Goal: Task Accomplishment & Management: Complete application form

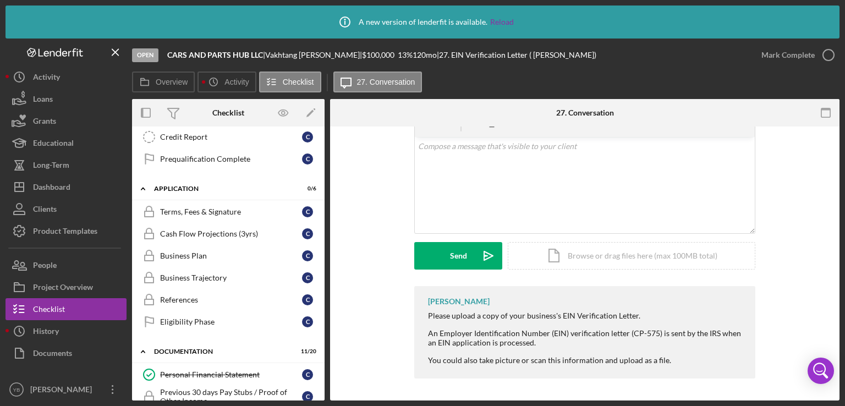
scroll to position [184, 0]
click at [200, 234] on div "Cash Flow Projections (3yrs)" at bounding box center [231, 232] width 142 height 9
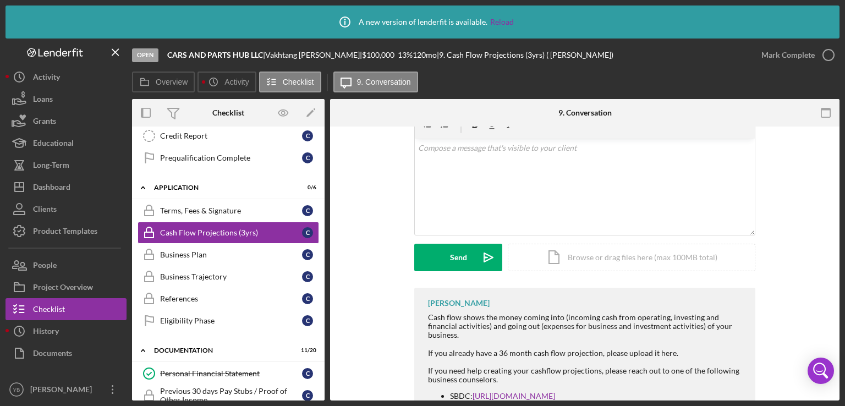
scroll to position [209, 0]
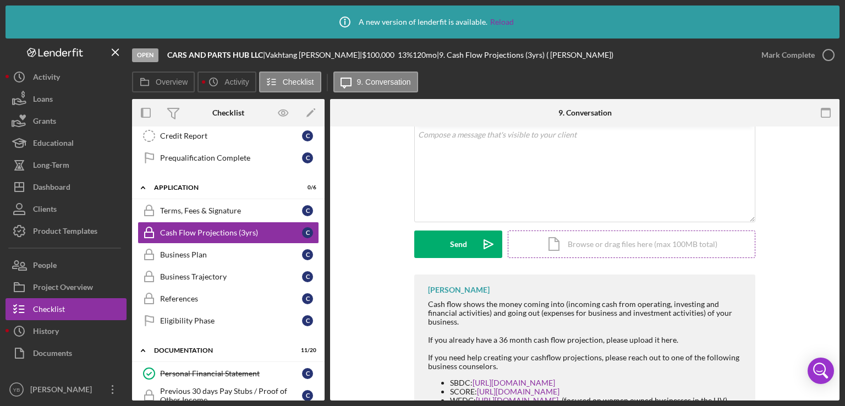
click at [619, 243] on div "Icon/Document Browse or drag files here (max 100MB total) Tap to choose files o…" at bounding box center [632, 245] width 248 height 28
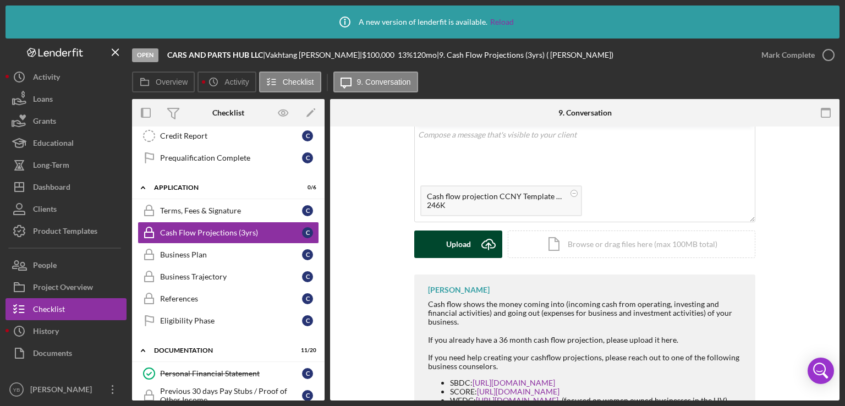
click at [463, 247] on div "Upload" at bounding box center [458, 245] width 25 height 28
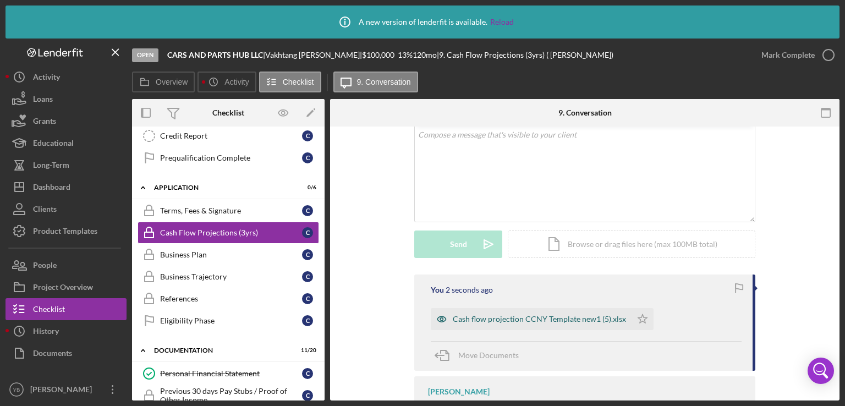
click at [570, 318] on div "Cash flow projection CCNY Template new1 (5).xlsx" at bounding box center [539, 319] width 173 height 9
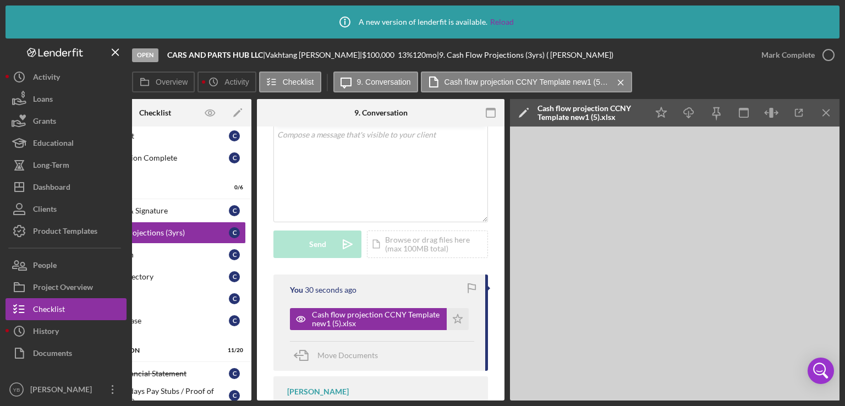
scroll to position [264, 0]
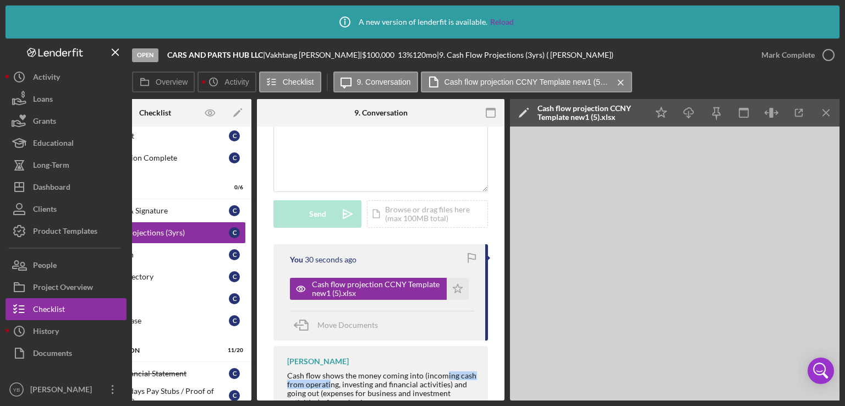
drag, startPoint x: 442, startPoint y: 396, endPoint x: 328, endPoint y: 380, distance: 115.1
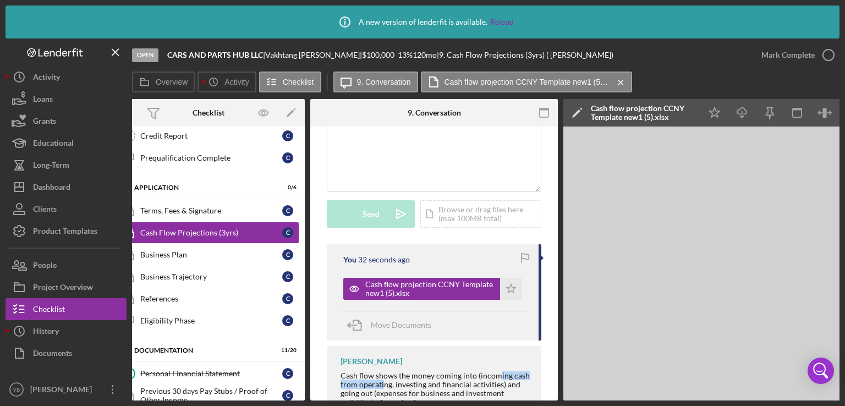
scroll to position [0, 0]
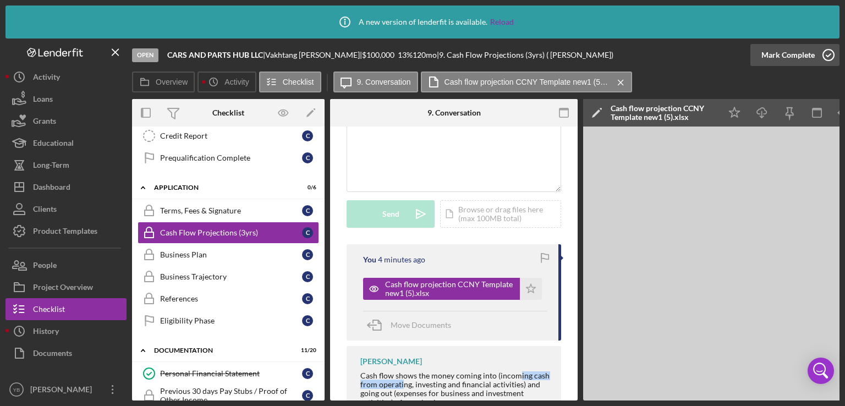
click at [772, 53] on div "Mark Complete" at bounding box center [788, 55] width 53 height 22
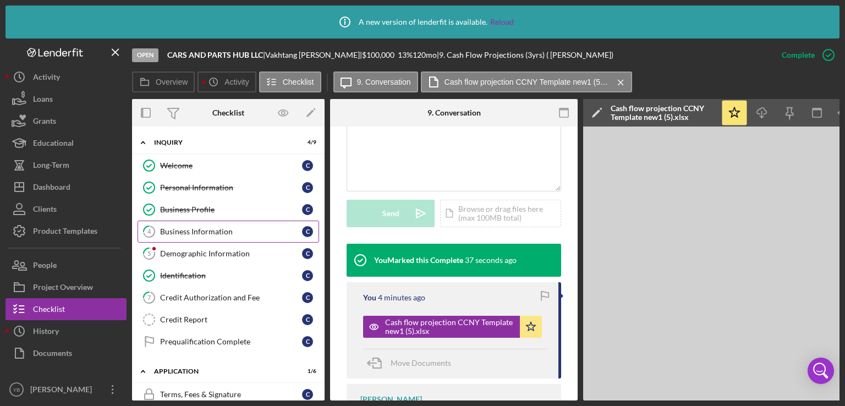
click at [183, 228] on div "Business Information" at bounding box center [231, 231] width 142 height 9
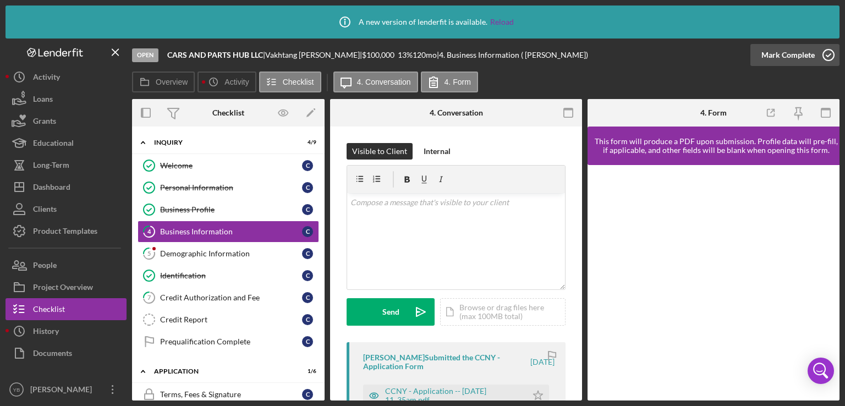
click at [789, 61] on div "Mark Complete" at bounding box center [788, 55] width 53 height 22
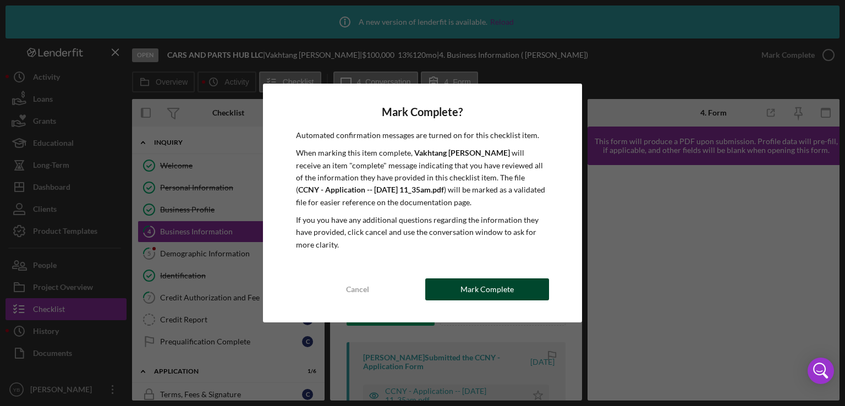
click at [494, 296] on div "Mark Complete" at bounding box center [487, 290] width 53 height 22
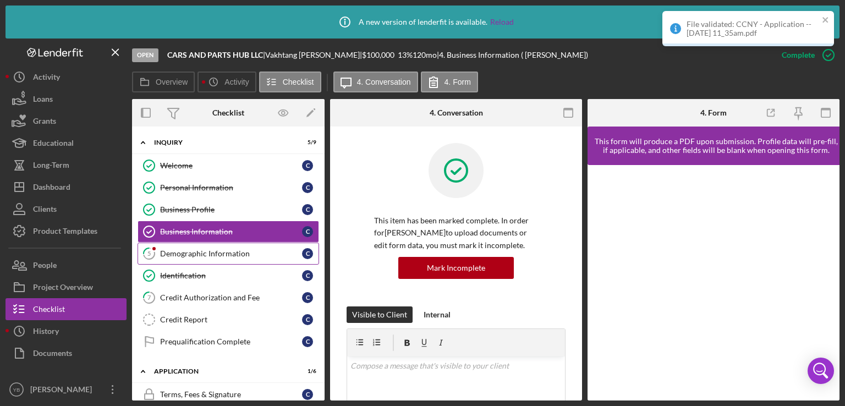
click at [222, 256] on div "Demographic Information" at bounding box center [231, 253] width 142 height 9
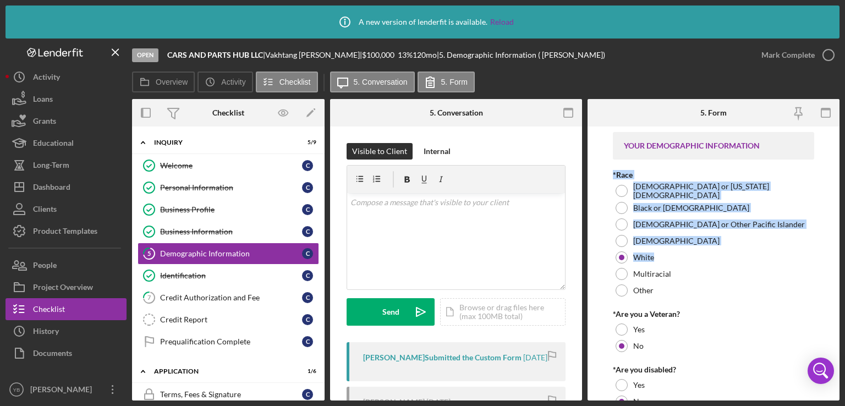
drag, startPoint x: 841, startPoint y: 146, endPoint x: 833, endPoint y: 256, distance: 110.4
click at [833, 256] on div "Icon/Info A new version of lenderfit is available. Reload Open CARS AND PARTS H…" at bounding box center [422, 203] width 845 height 406
click at [833, 256] on form "YOUR DEMOGRAPHIC INFORMATION *Race [DEMOGRAPHIC_DATA] or [US_STATE][DEMOGRAPHIC…" at bounding box center [714, 264] width 252 height 274
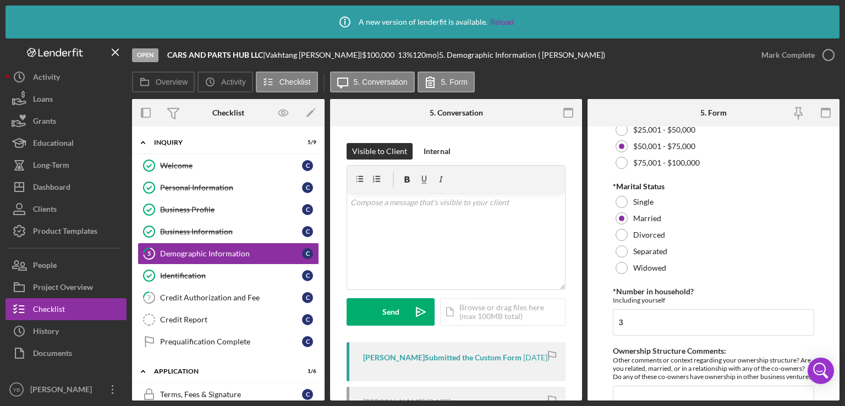
scroll to position [586, 0]
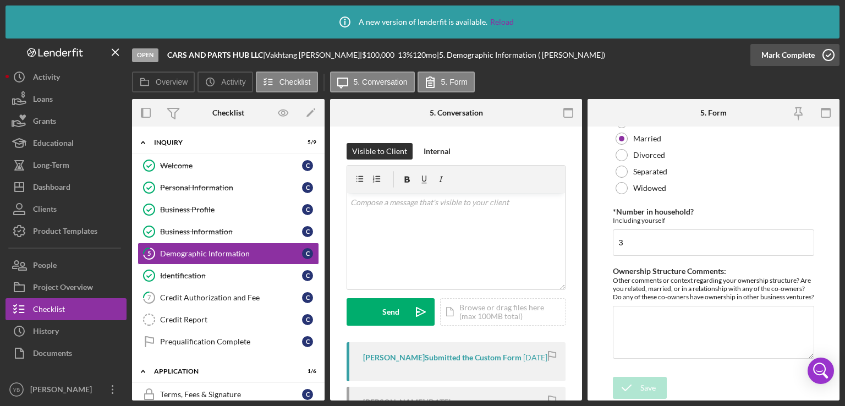
click at [800, 51] on div "Mark Complete" at bounding box center [788, 55] width 53 height 22
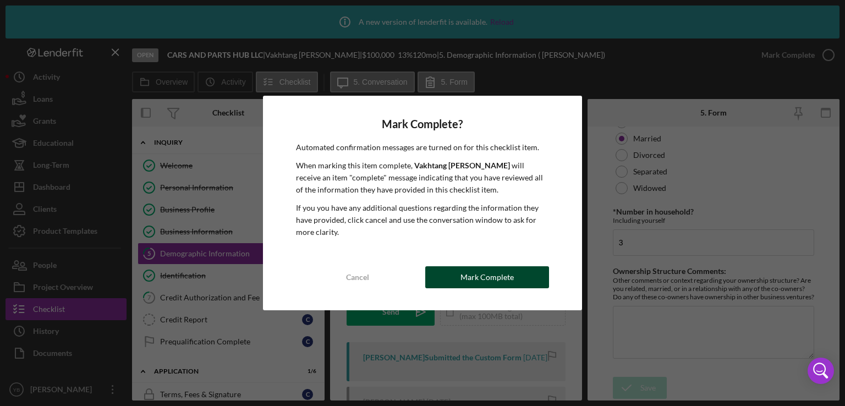
click at [485, 286] on div "Mark Complete" at bounding box center [487, 277] width 53 height 22
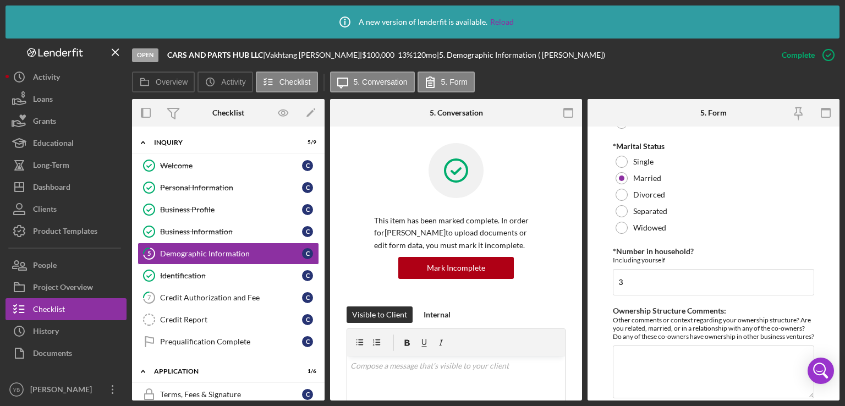
scroll to position [630, 0]
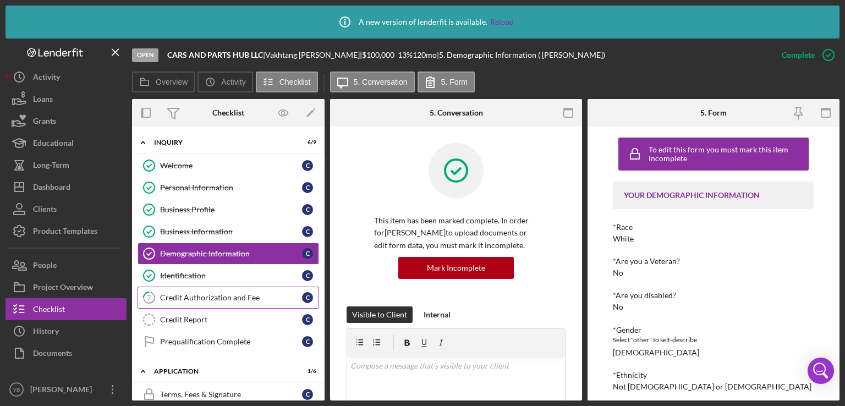
click at [228, 293] on div "Credit Authorization and Fee" at bounding box center [231, 297] width 142 height 9
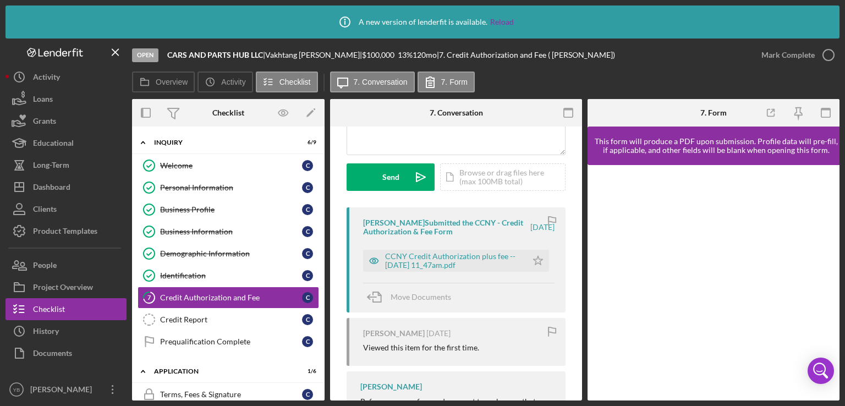
scroll to position [136, 0]
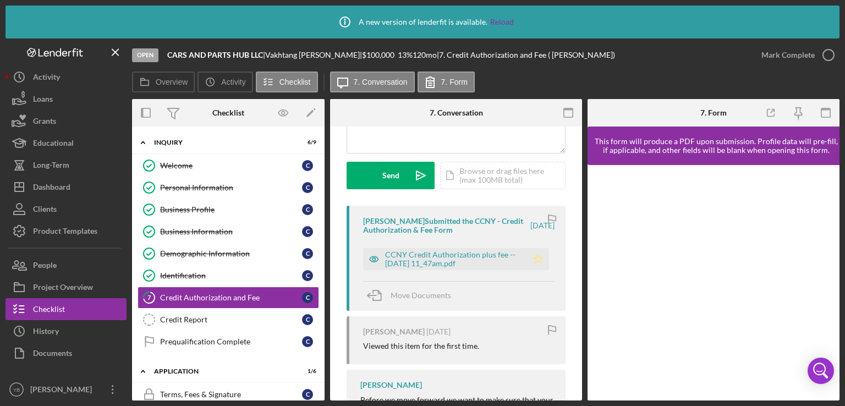
click at [536, 255] on icon "Icon/Star" at bounding box center [538, 259] width 22 height 22
click at [795, 55] on div "Mark Complete" at bounding box center [788, 55] width 53 height 22
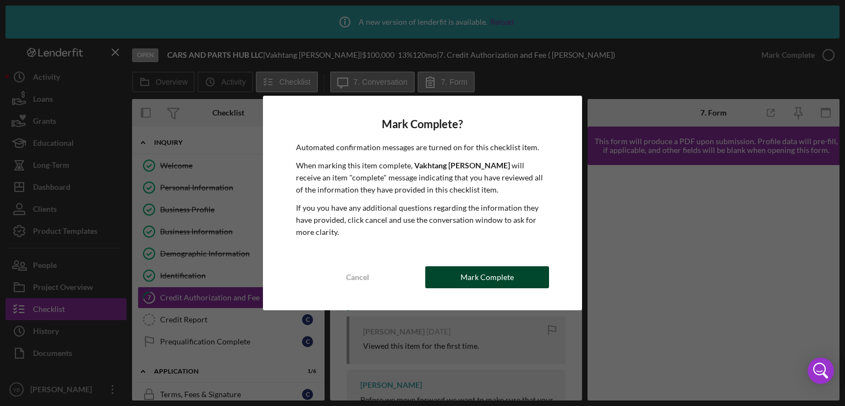
click at [526, 274] on button "Mark Complete" at bounding box center [487, 277] width 124 height 22
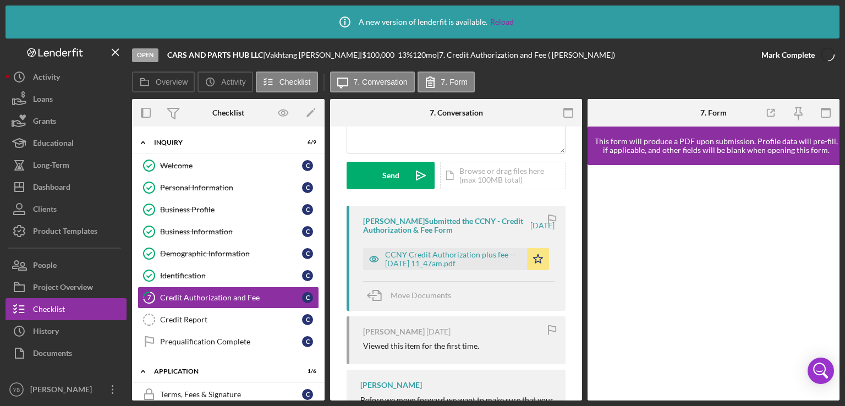
scroll to position [300, 0]
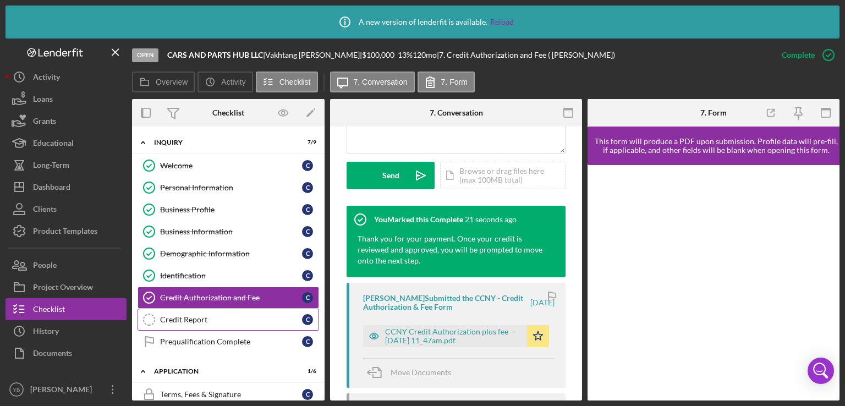
click at [192, 318] on div "Credit Report" at bounding box center [231, 319] width 142 height 9
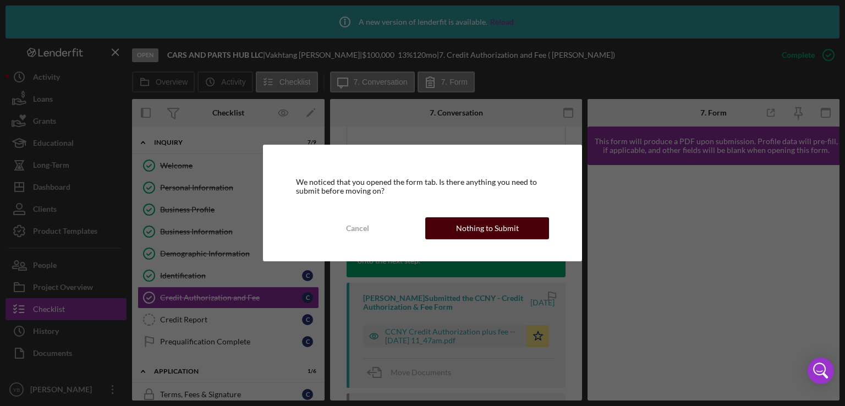
click at [511, 227] on div "Nothing to Submit" at bounding box center [487, 228] width 63 height 22
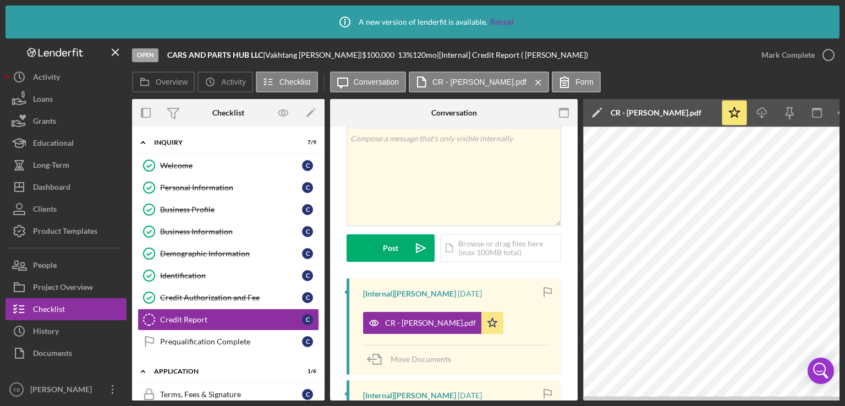
drag, startPoint x: 325, startPoint y: 201, endPoint x: 324, endPoint y: 231, distance: 30.3
click at [324, 231] on div "Overview Internal Workflow Stage Open Icon/Dropdown Arrow Archive (can unarchiv…" at bounding box center [486, 250] width 708 height 302
click at [321, 199] on div "Icon/Expander Inquiry 7 / 9 Welcome Welcome C Personal Information Personal Inf…" at bounding box center [228, 264] width 193 height 274
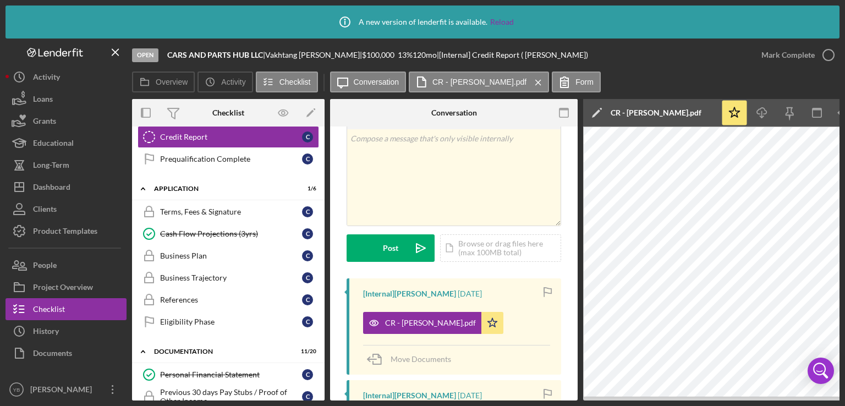
scroll to position [190, 0]
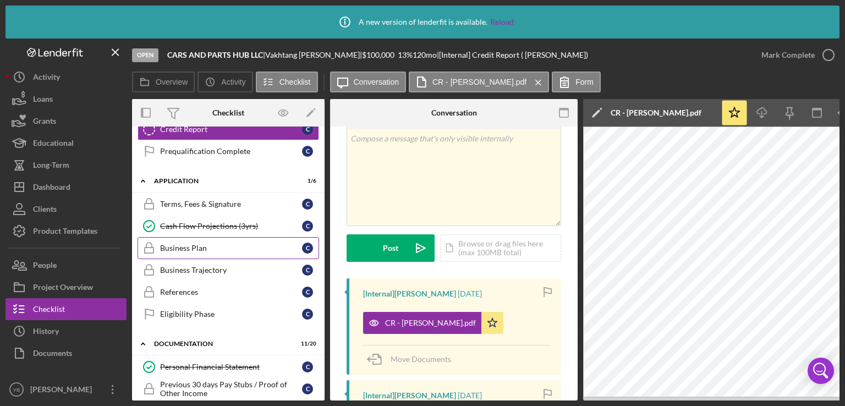
click at [196, 248] on div "Business Plan" at bounding box center [231, 248] width 142 height 9
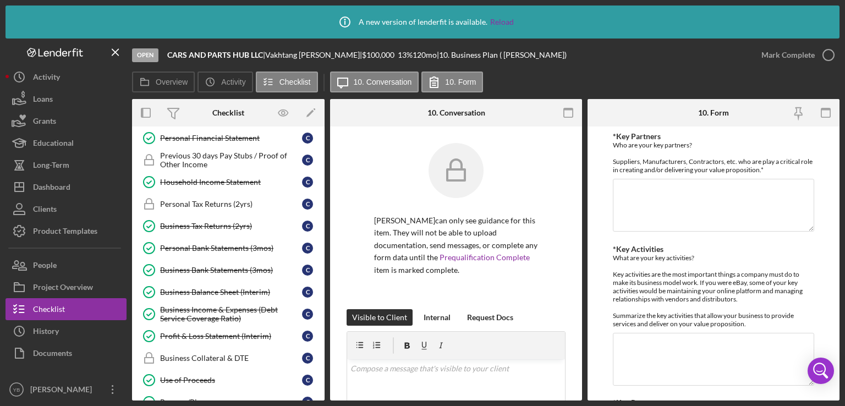
scroll to position [388, 0]
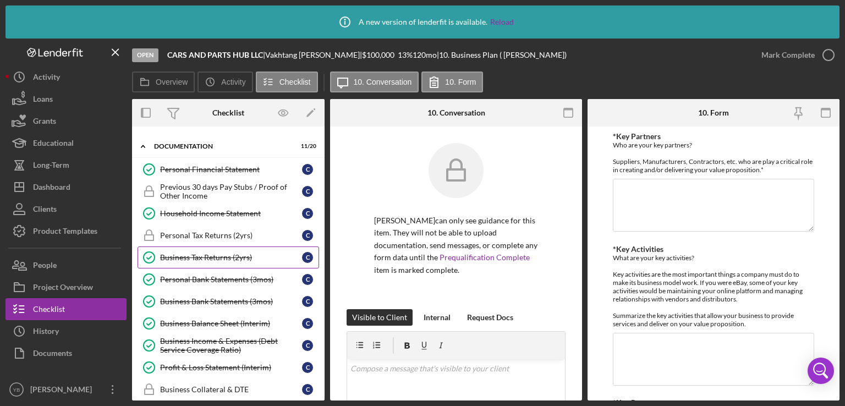
click at [222, 253] on div "Business Tax Returns (2yrs)" at bounding box center [231, 257] width 142 height 9
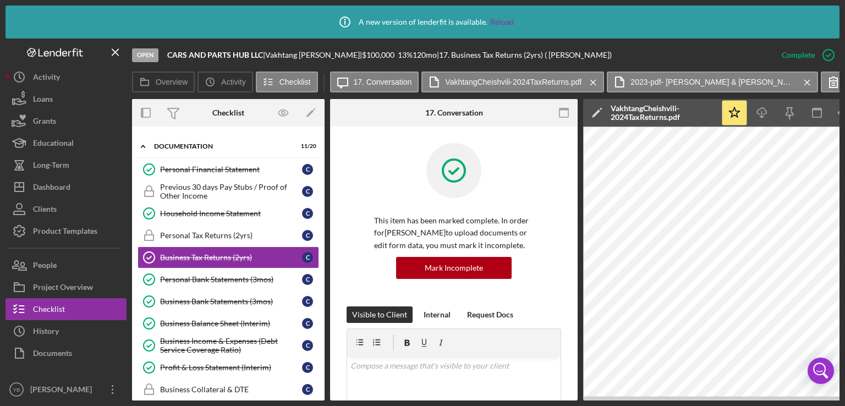
drag, startPoint x: 575, startPoint y: 196, endPoint x: 574, endPoint y: 206, distance: 10.5
drag, startPoint x: 574, startPoint y: 206, endPoint x: 571, endPoint y: 245, distance: 38.6
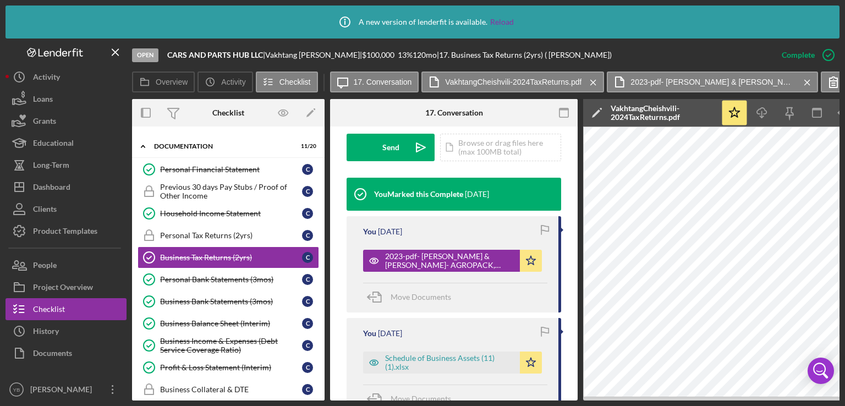
scroll to position [352, 0]
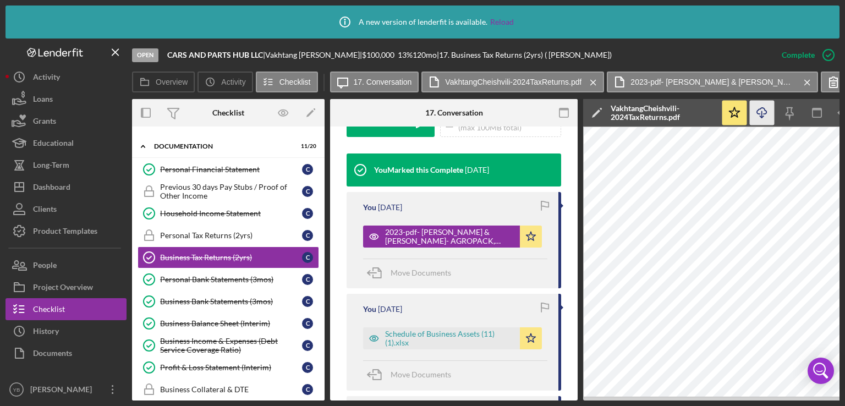
click at [761, 113] on icon "Icon/Download" at bounding box center [762, 113] width 25 height 25
click at [465, 334] on div "Schedule of Business Assets (11) (1).xlsx" at bounding box center [449, 339] width 129 height 18
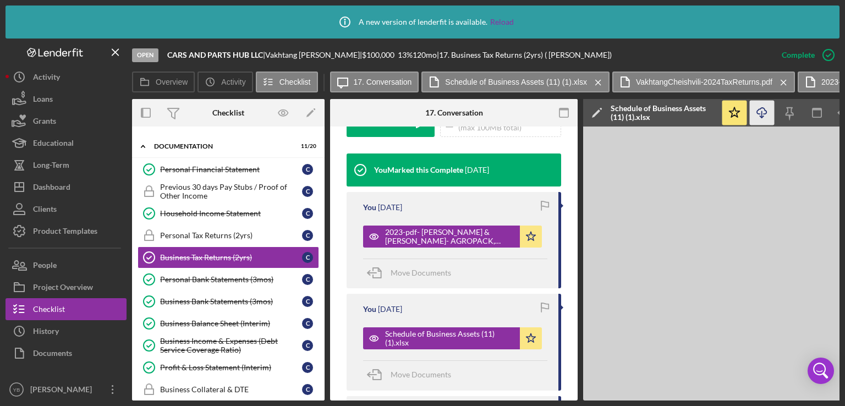
click at [758, 116] on icon "Icon/Download" at bounding box center [762, 113] width 25 height 25
drag, startPoint x: 579, startPoint y: 268, endPoint x: 575, endPoint y: 321, distance: 53.0
click at [575, 321] on div "Overview Internal Workflow Stage Open Icon/Dropdown Arrow Archive (can unarchiv…" at bounding box center [486, 250] width 708 height 302
click at [575, 316] on div "Business Tax Returns (2yrs) Business Tax Returns (2yrs) This item has been mark…" at bounding box center [454, 264] width 248 height 274
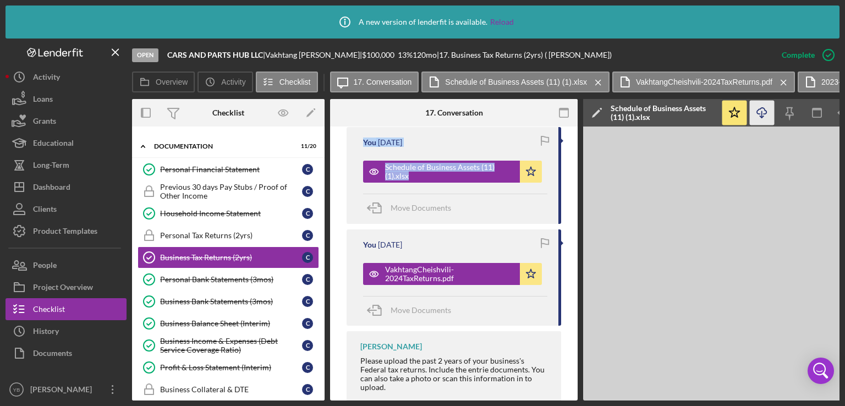
scroll to position [522, 0]
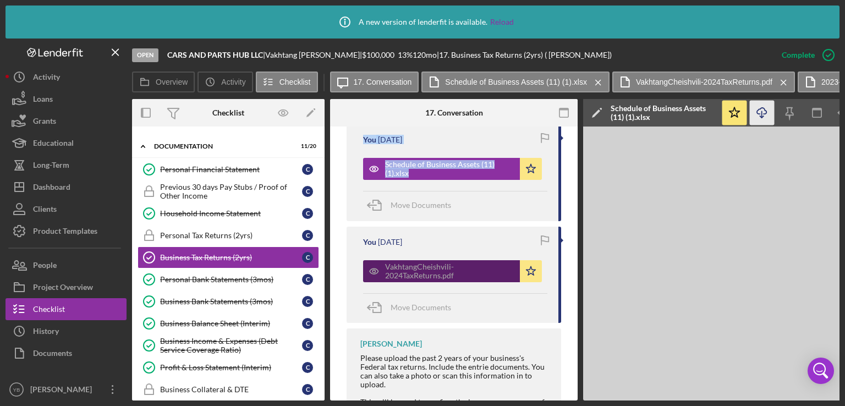
click at [456, 271] on div "VakhtangCheishvili-2024TaxReturns.pdf" at bounding box center [449, 272] width 129 height 18
click at [412, 270] on div "VakhtangCheishvili-2024TaxReturns.pdf" at bounding box center [449, 272] width 129 height 18
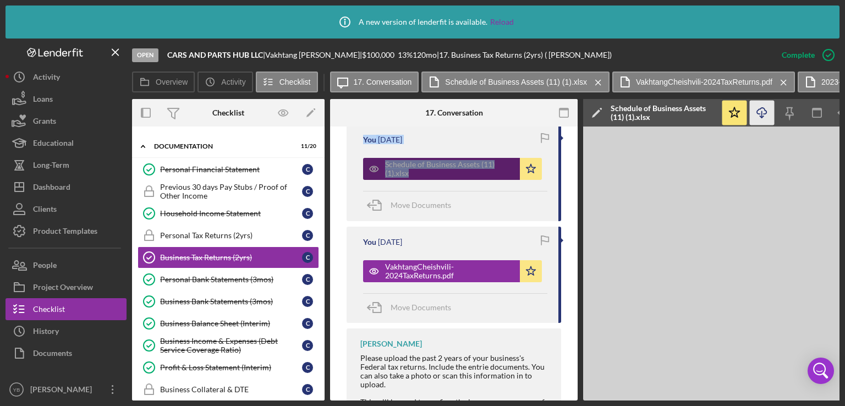
click at [484, 163] on div "Schedule of Business Assets (11) (1).xlsx" at bounding box center [449, 169] width 129 height 18
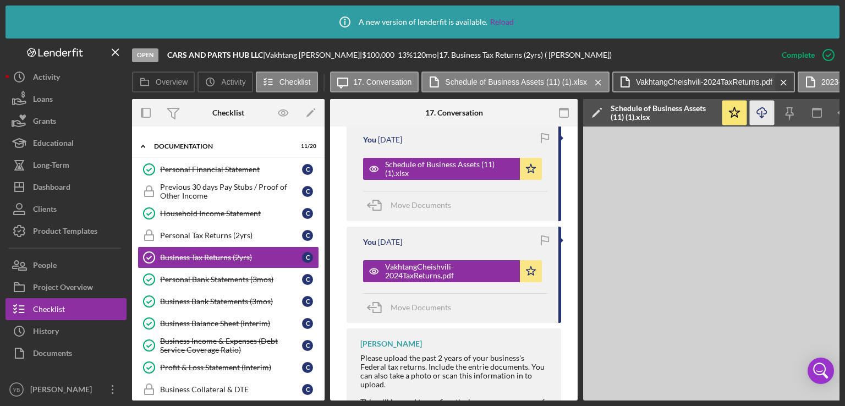
click at [782, 82] on icon "Icon/Menu Close" at bounding box center [783, 83] width 19 height 28
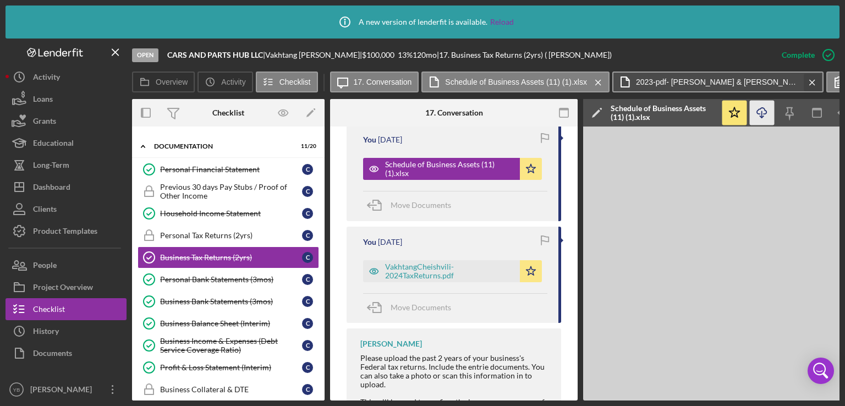
click at [810, 81] on icon "Icon/Menu Close" at bounding box center [812, 83] width 19 height 28
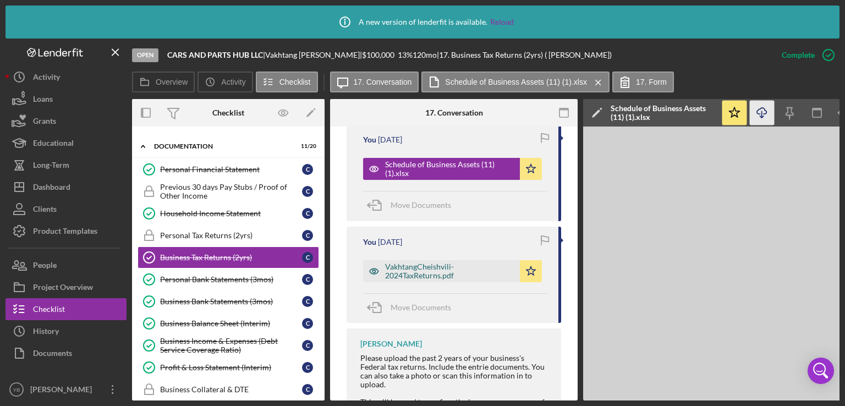
click at [418, 273] on div "VakhtangCheishvili-2024TaxReturns.pdf" at bounding box center [449, 272] width 129 height 18
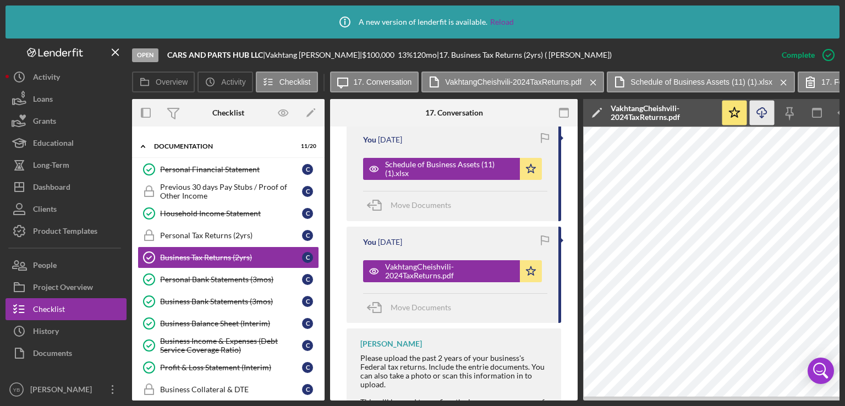
click at [762, 112] on icon "Icon/Download" at bounding box center [762, 113] width 25 height 25
click at [220, 232] on div "Personal Tax Returns (2yrs)" at bounding box center [231, 235] width 142 height 9
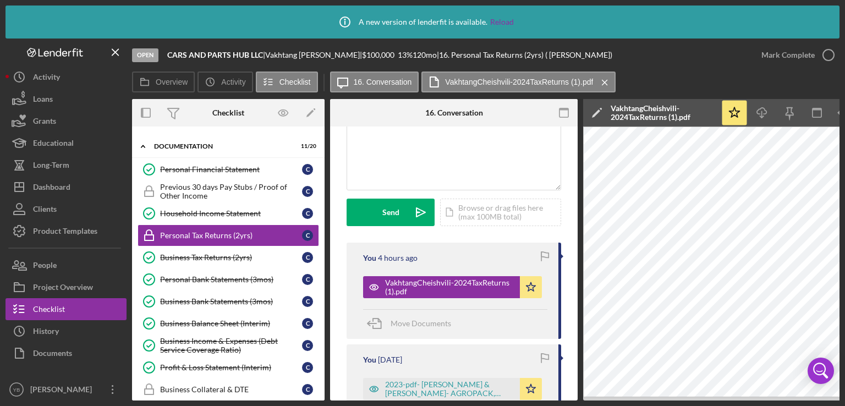
scroll to position [274, 0]
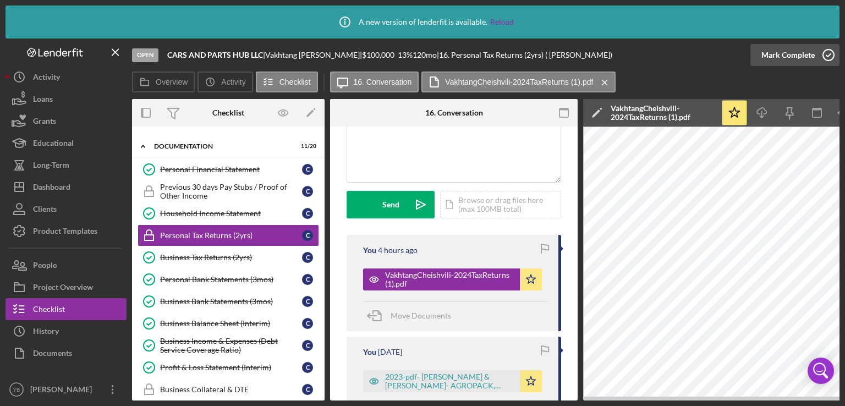
click at [800, 50] on div "Mark Complete" at bounding box center [788, 55] width 53 height 22
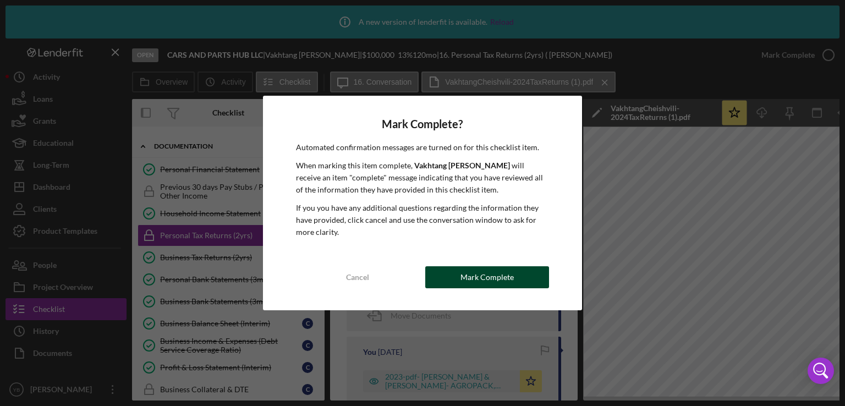
click at [488, 278] on div "Mark Complete" at bounding box center [487, 277] width 53 height 22
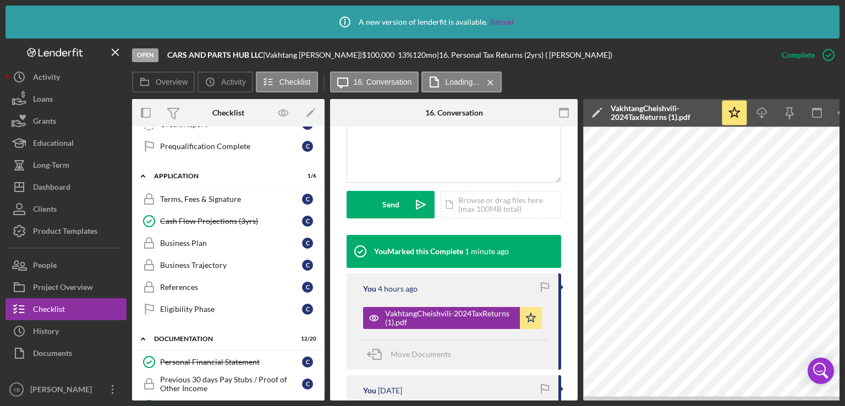
scroll to position [188, 0]
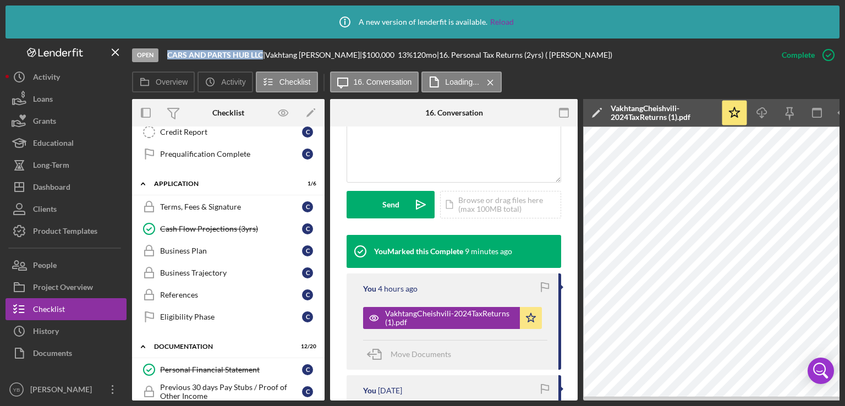
drag, startPoint x: 168, startPoint y: 53, endPoint x: 262, endPoint y: 53, distance: 94.1
click at [262, 53] on b "CARS AND PARTS HUB LLC" at bounding box center [215, 54] width 96 height 9
copy b "CARS AND PARTS HUB LLC"
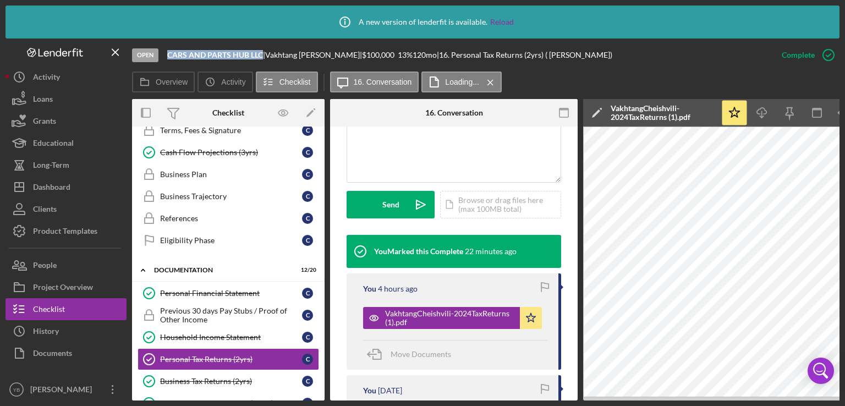
scroll to position [267, 0]
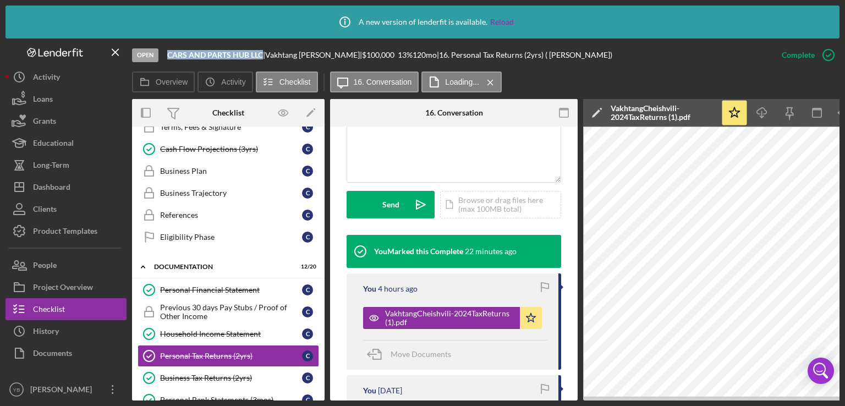
drag, startPoint x: 242, startPoint y: 397, endPoint x: 324, endPoint y: 226, distance: 189.6
click at [324, 226] on div "Icon/Expander Inquiry 7 / 9 Welcome Welcome C Personal Information Personal Inf…" at bounding box center [228, 264] width 193 height 274
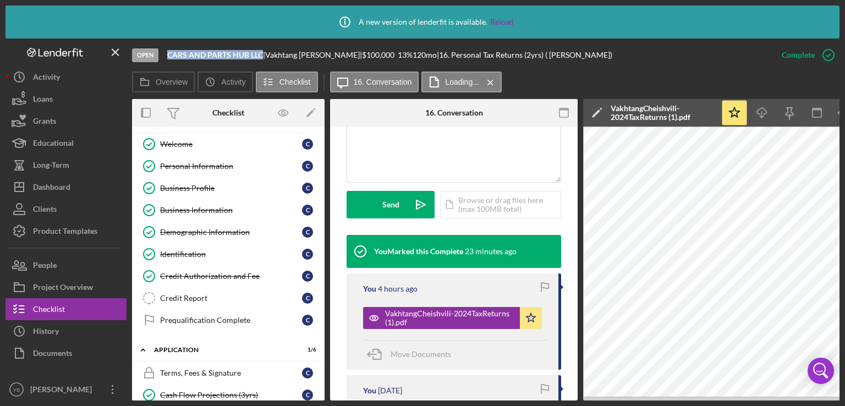
scroll to position [0, 0]
